Goal: Task Accomplishment & Management: Use online tool/utility

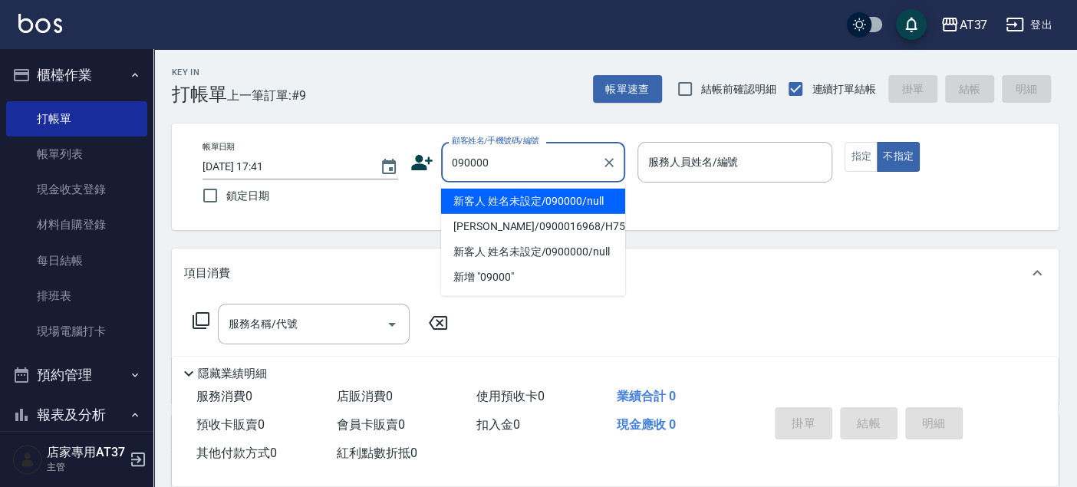
type input "新客人 姓名未設定/090000/null"
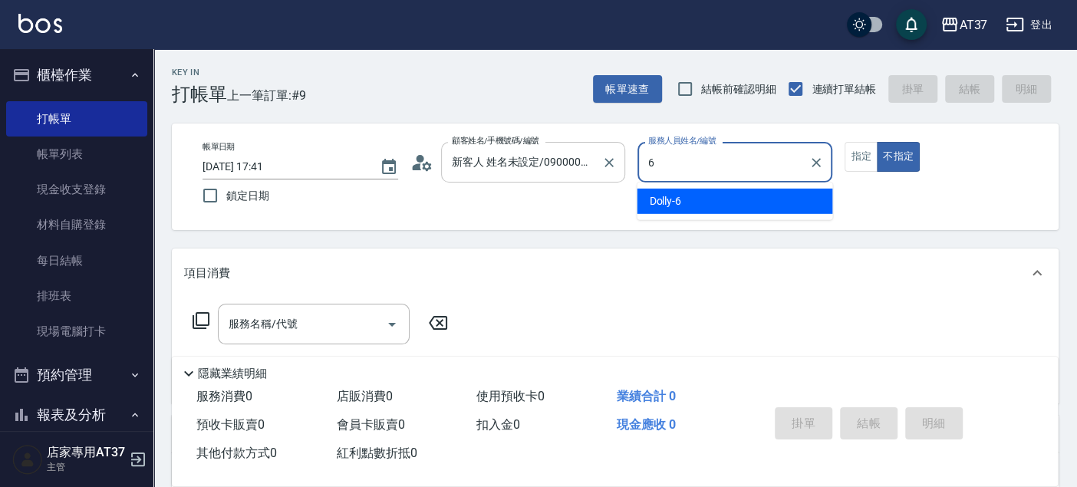
type input "6"
type button "false"
type input "Dolly-6"
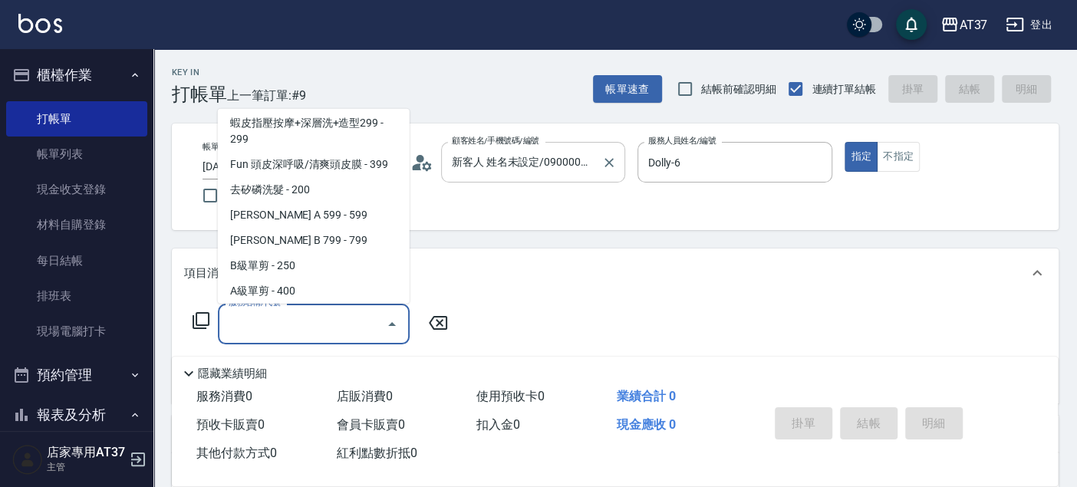
scroll to position [308, 0]
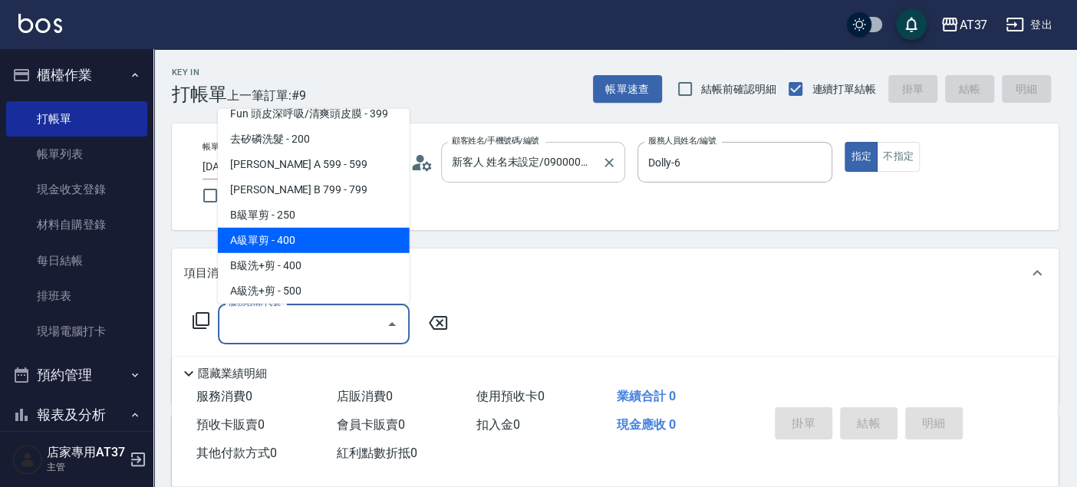
type input "A級單剪(202)"
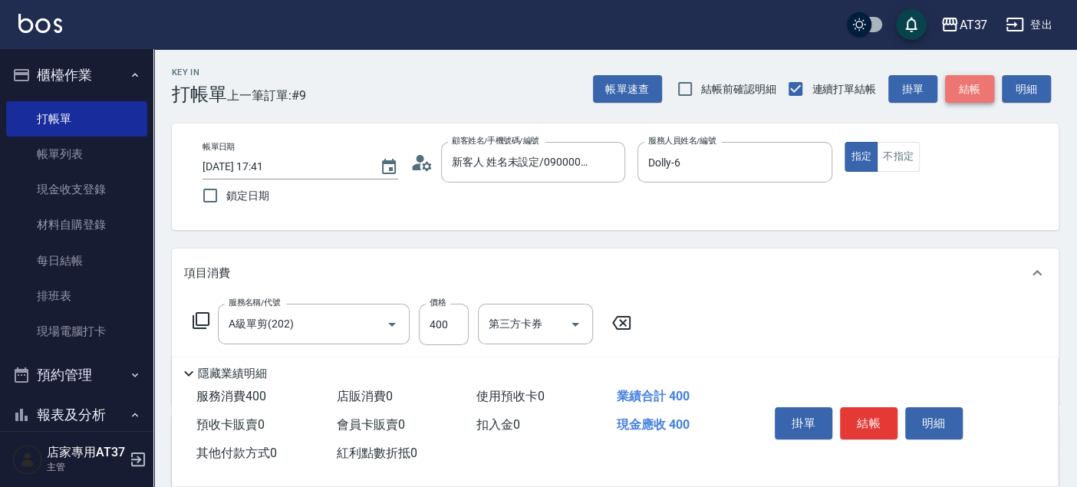
click at [970, 94] on button "結帳" at bounding box center [969, 89] width 49 height 28
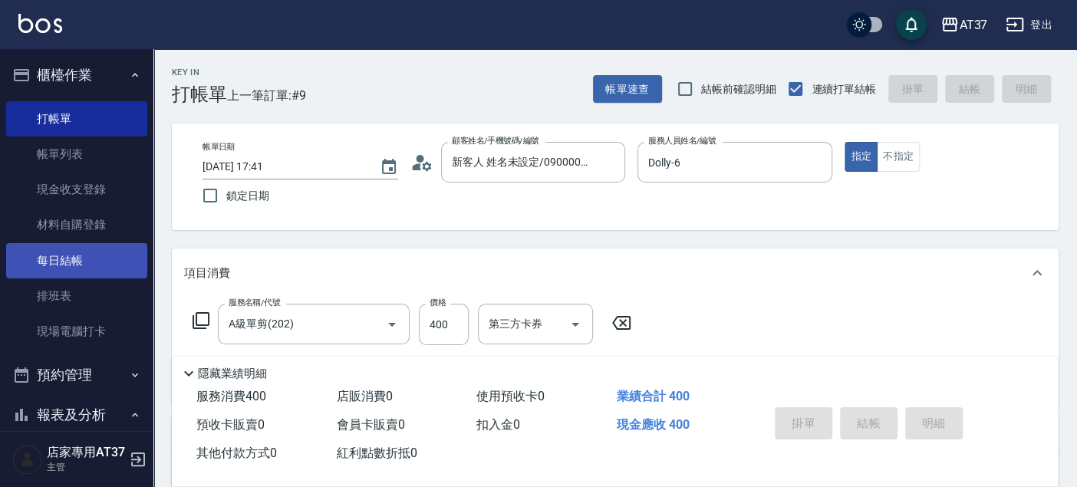
type input "[DATE] 18:12"
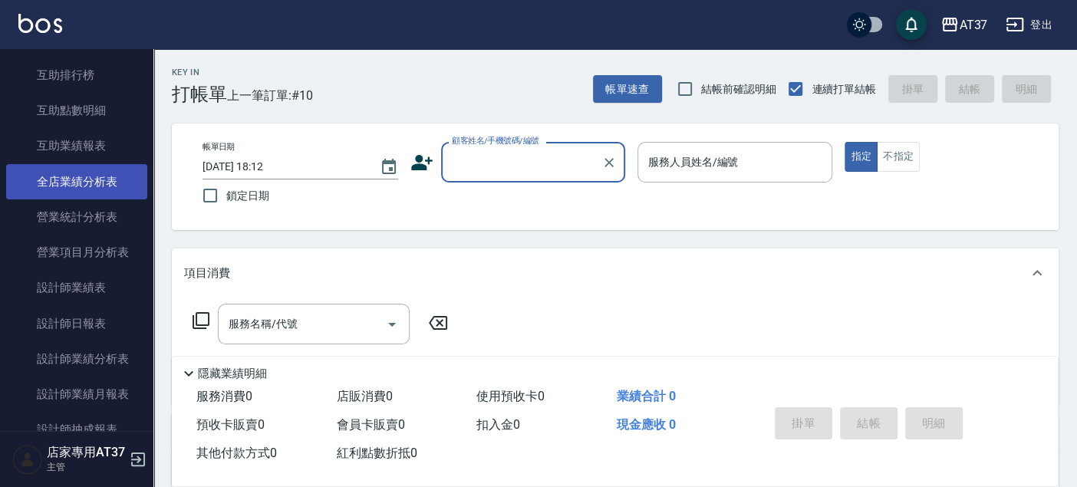
scroll to position [596, 0]
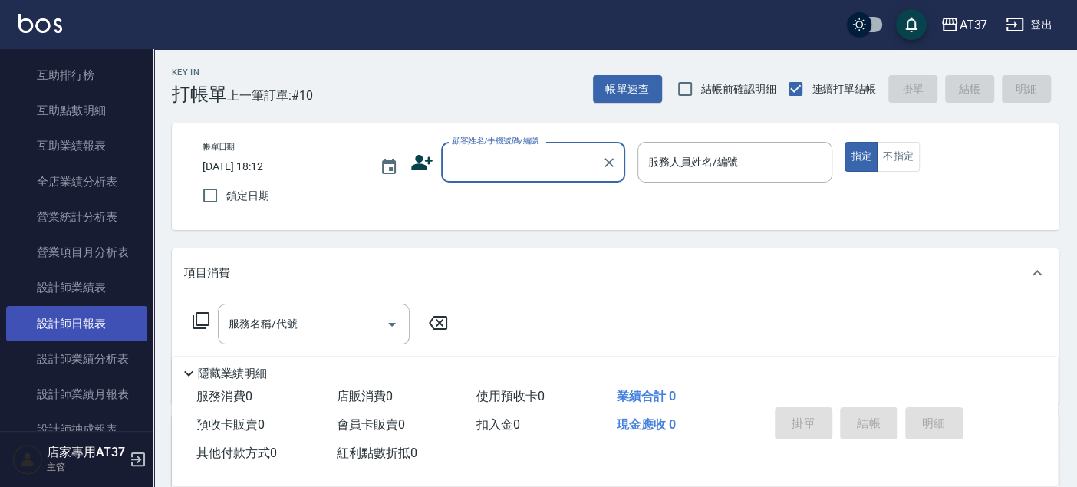
drag, startPoint x: 81, startPoint y: 324, endPoint x: 65, endPoint y: 324, distance: 15.3
click at [81, 324] on link "設計師日報表" at bounding box center [76, 323] width 141 height 35
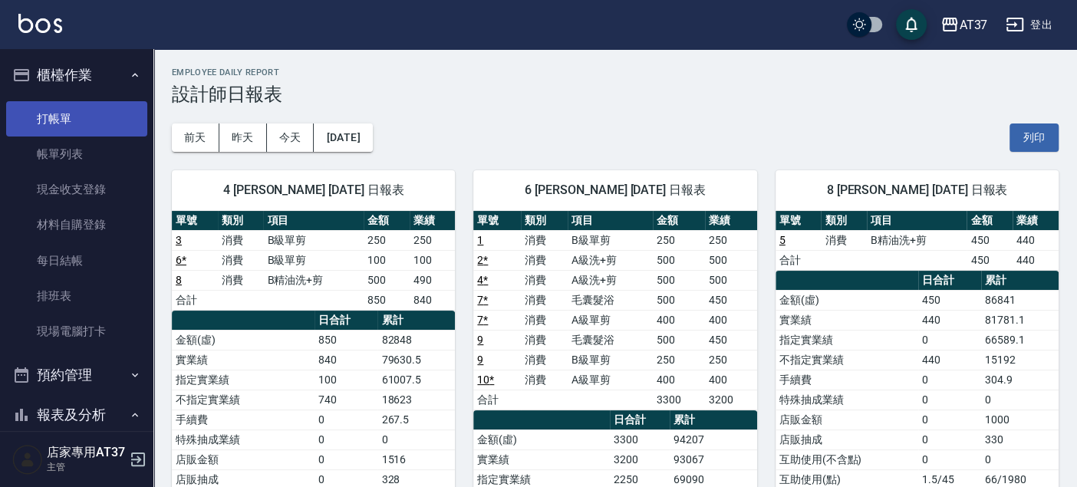
click at [114, 127] on link "打帳單" at bounding box center [76, 118] width 141 height 35
